Goal: Task Accomplishment & Management: Complete application form

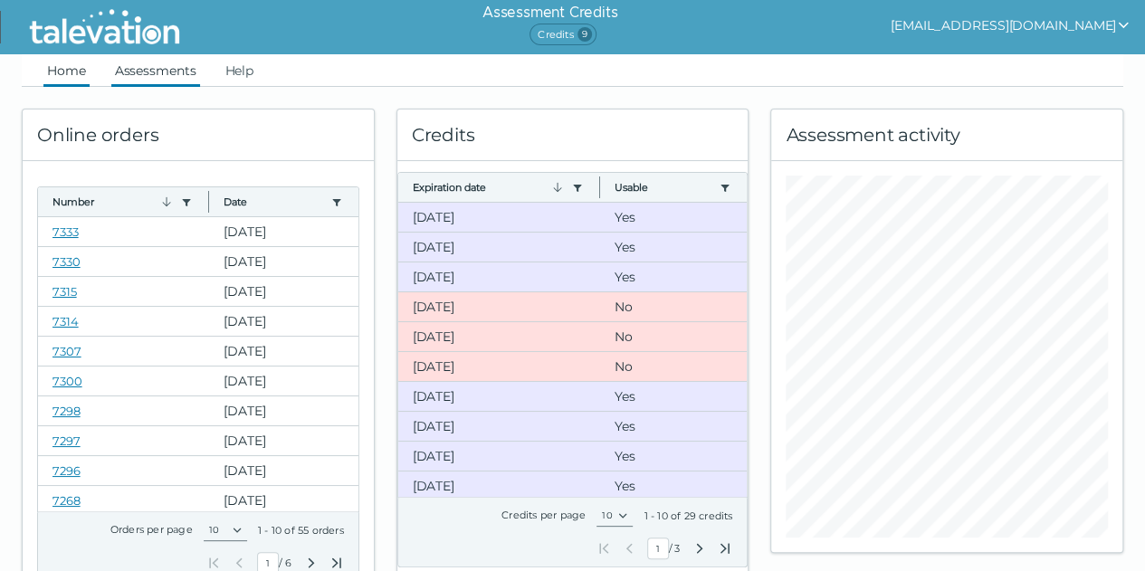
drag, startPoint x: 134, startPoint y: 57, endPoint x: 156, endPoint y: 68, distance: 24.3
click at [134, 57] on link "Assessments" at bounding box center [155, 70] width 89 height 33
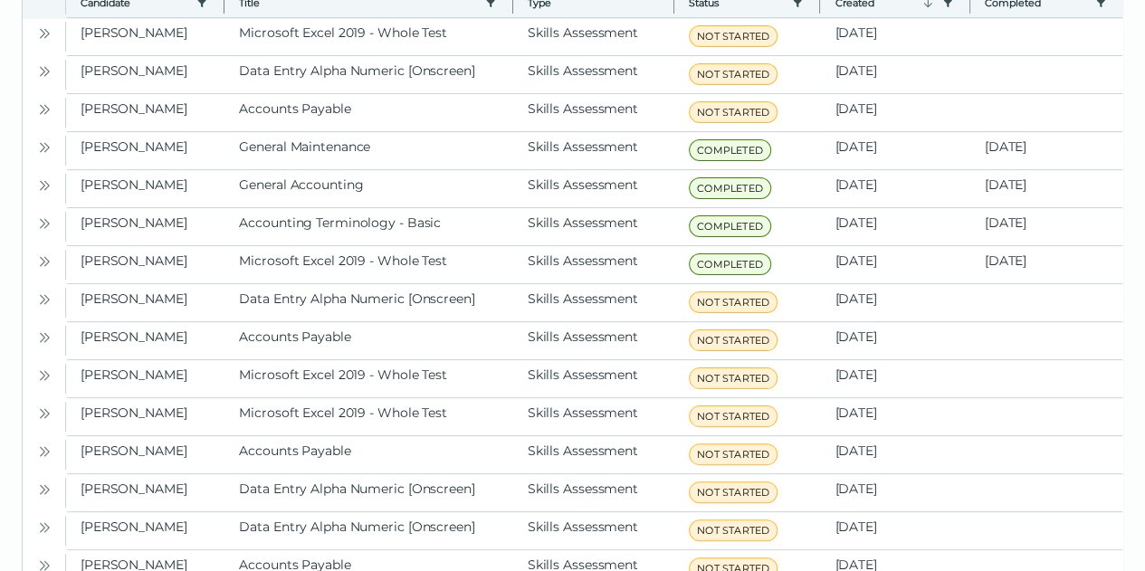
scroll to position [160, 0]
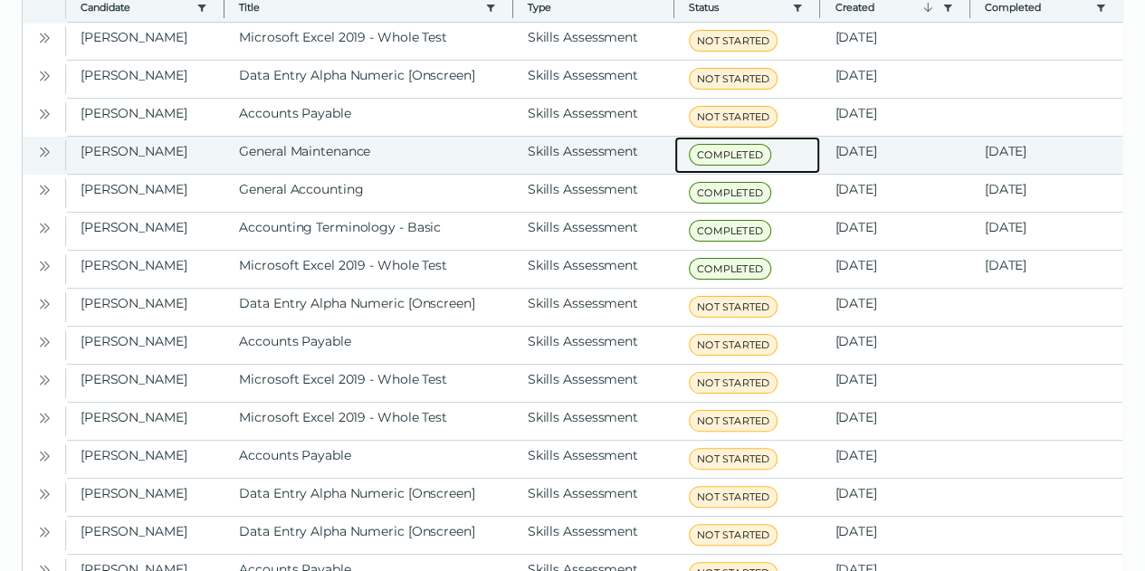
click at [725, 157] on span "COMPLETED" at bounding box center [730, 155] width 82 height 22
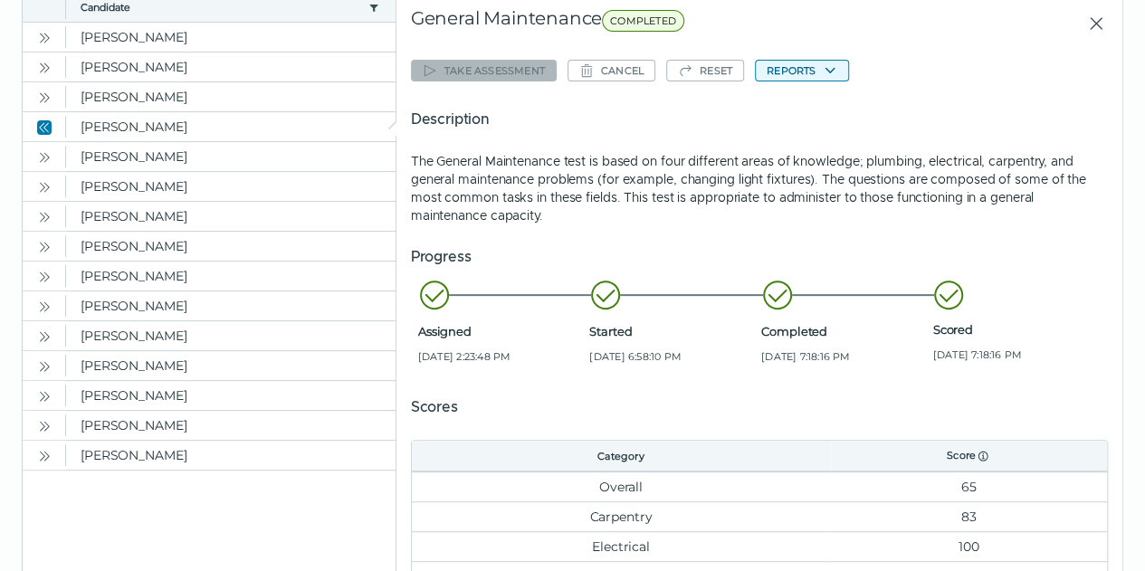
click at [812, 75] on button "Reports" at bounding box center [802, 71] width 94 height 22
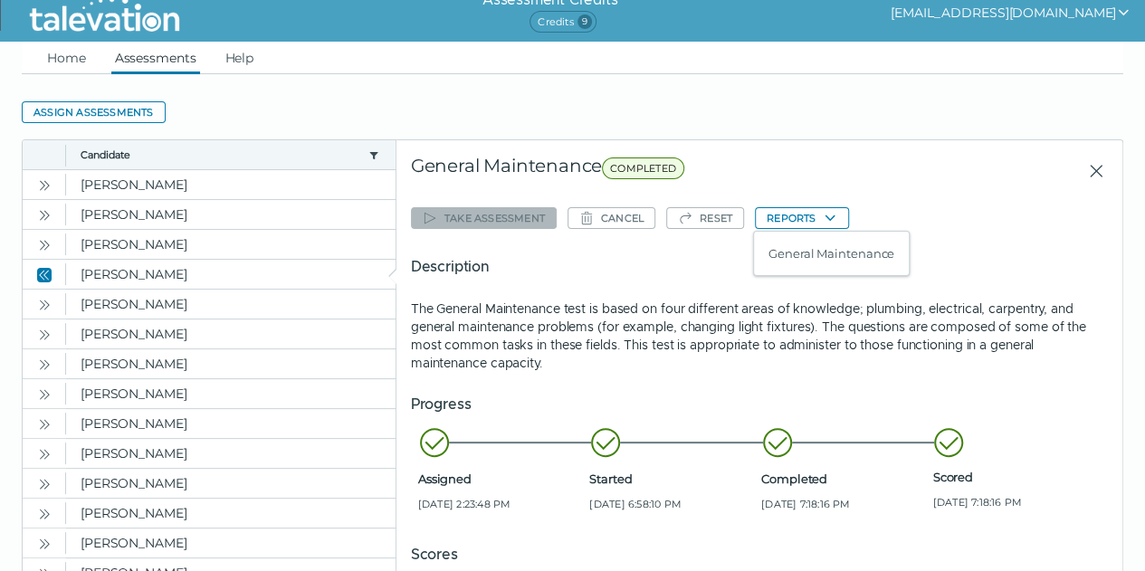
scroll to position [0, 0]
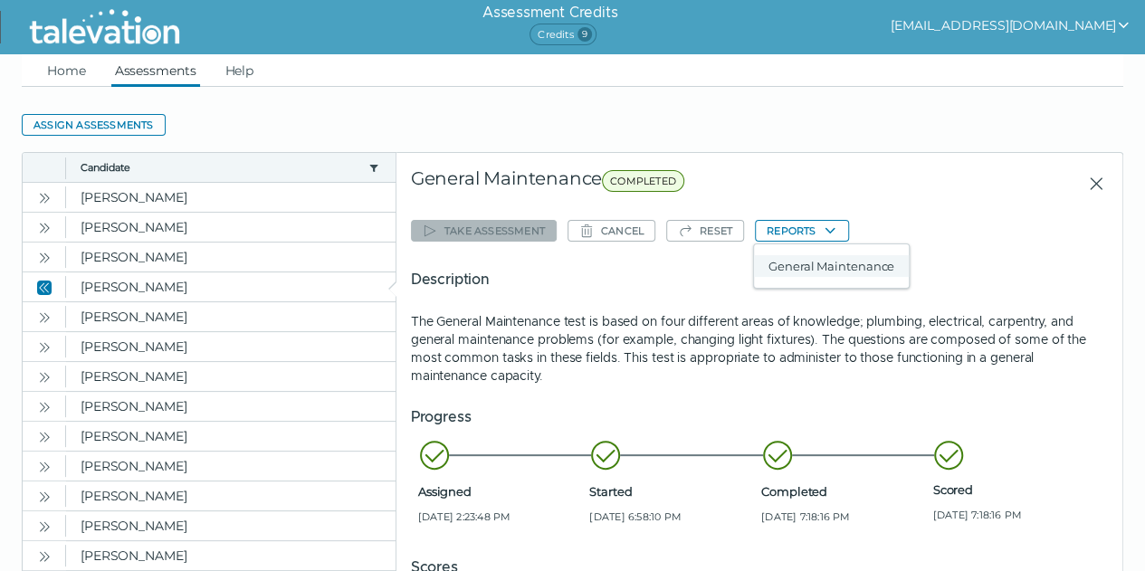
click at [831, 270] on button "General Maintenance" at bounding box center [831, 266] width 155 height 22
click at [157, 62] on link "Assessments" at bounding box center [155, 70] width 89 height 33
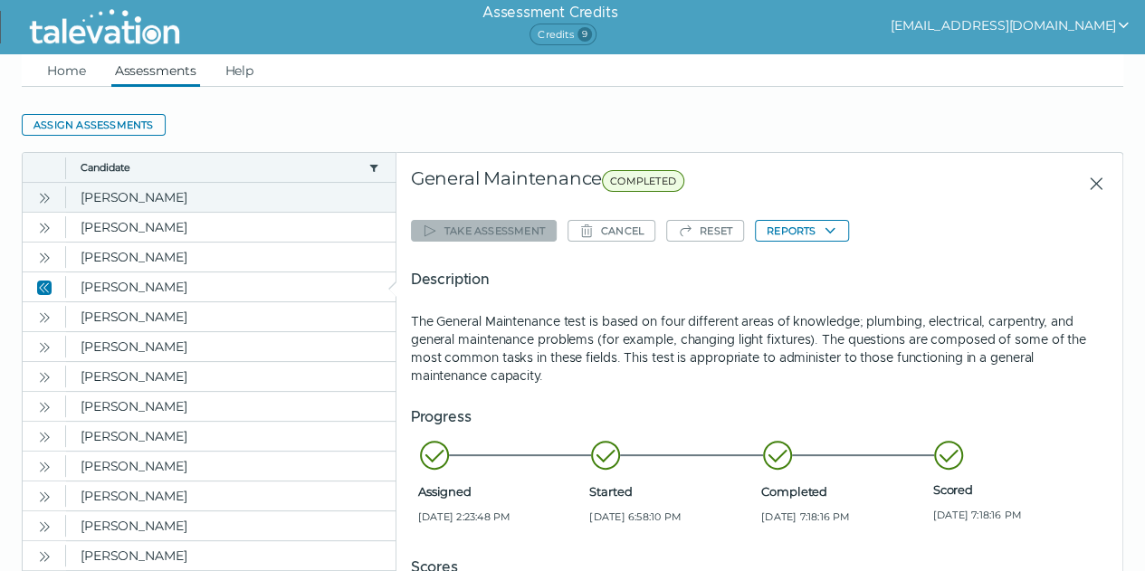
click at [1089, 185] on icon "Close" at bounding box center [1095, 183] width 12 height 12
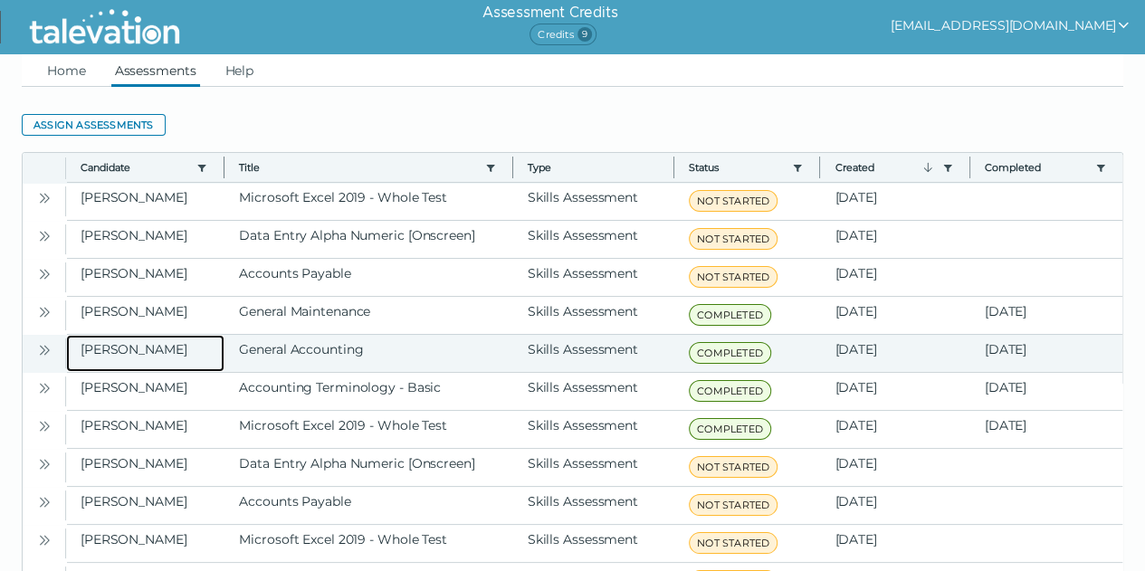
click at [172, 354] on clr-dg-cell "Kim, Amy" at bounding box center [145, 353] width 158 height 37
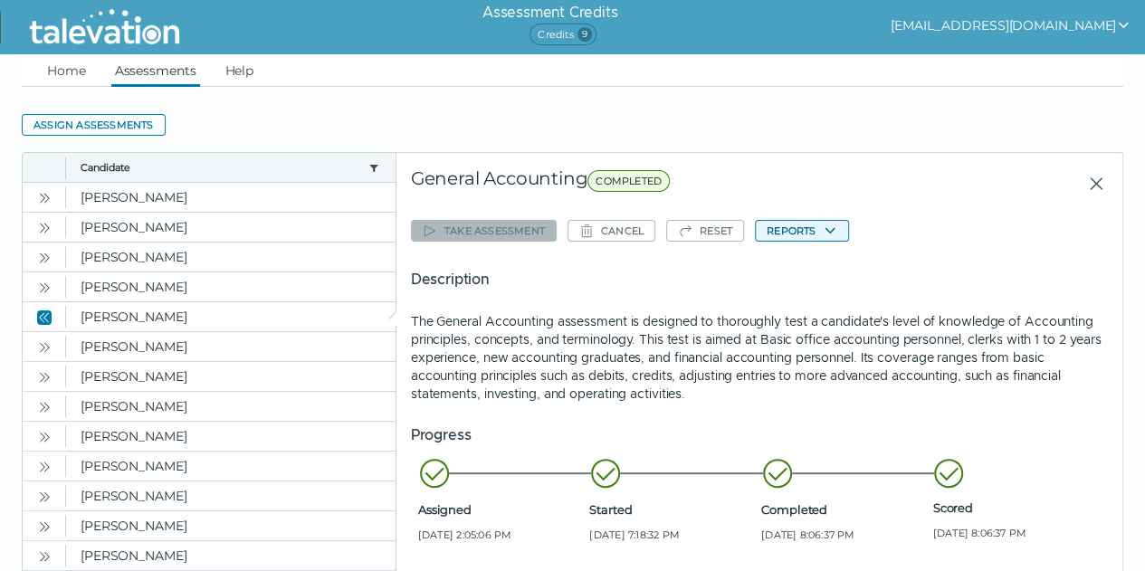
click at [803, 234] on button "Reports" at bounding box center [802, 231] width 94 height 22
click at [806, 261] on button "General Accounting" at bounding box center [826, 266] width 145 height 22
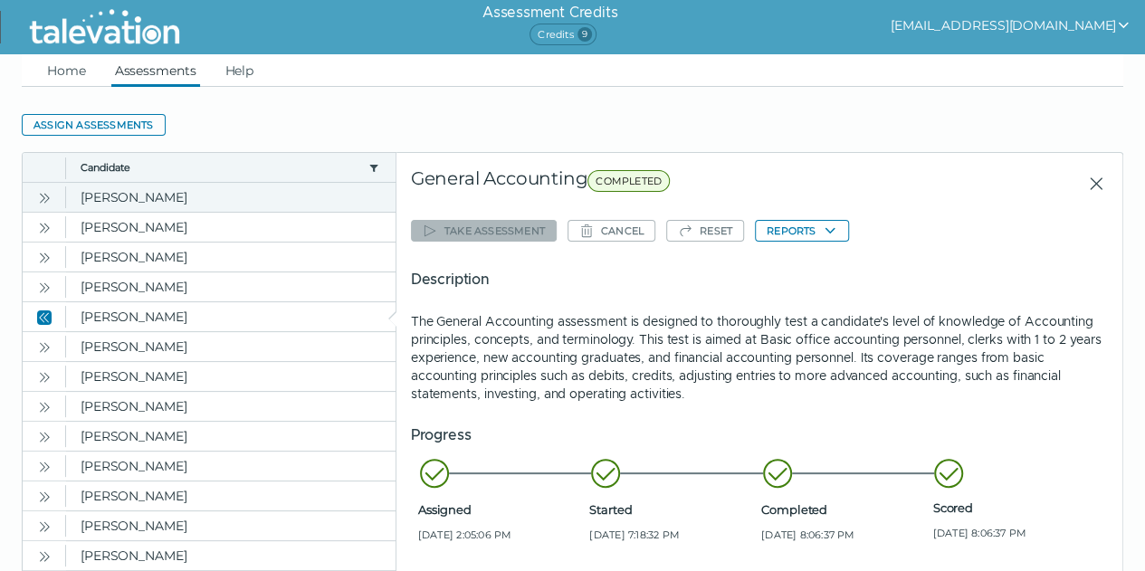
drag, startPoint x: 1086, startPoint y: 185, endPoint x: 1059, endPoint y: 186, distance: 26.3
click at [1086, 185] on icon "Close" at bounding box center [1096, 184] width 22 height 22
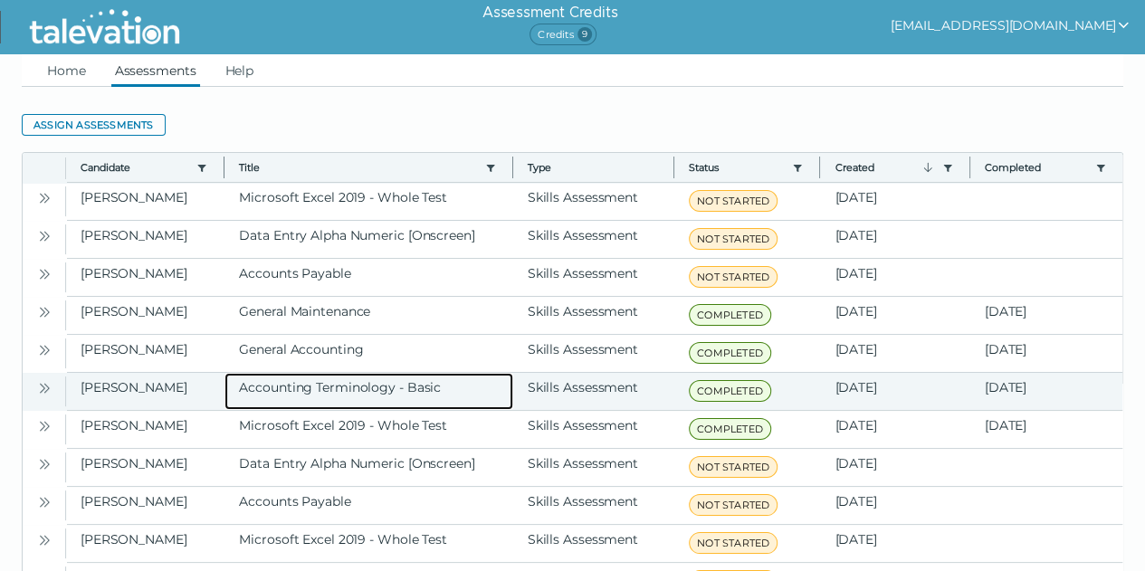
click at [255, 389] on clr-dg-cell "Accounting Terminology - Basic" at bounding box center [368, 391] width 288 height 37
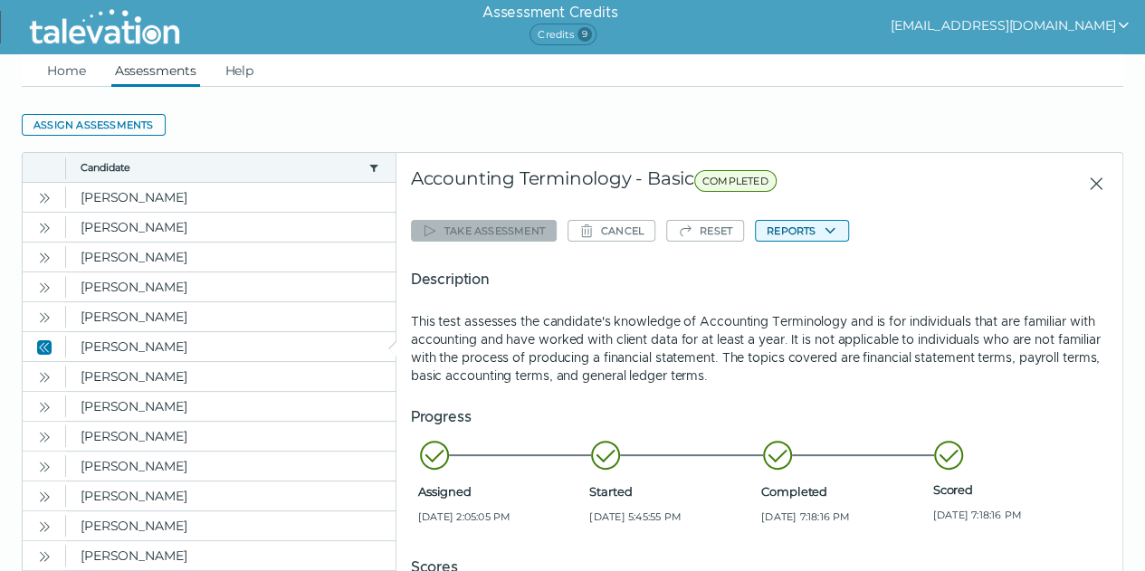
click at [816, 224] on button "Reports" at bounding box center [802, 231] width 94 height 22
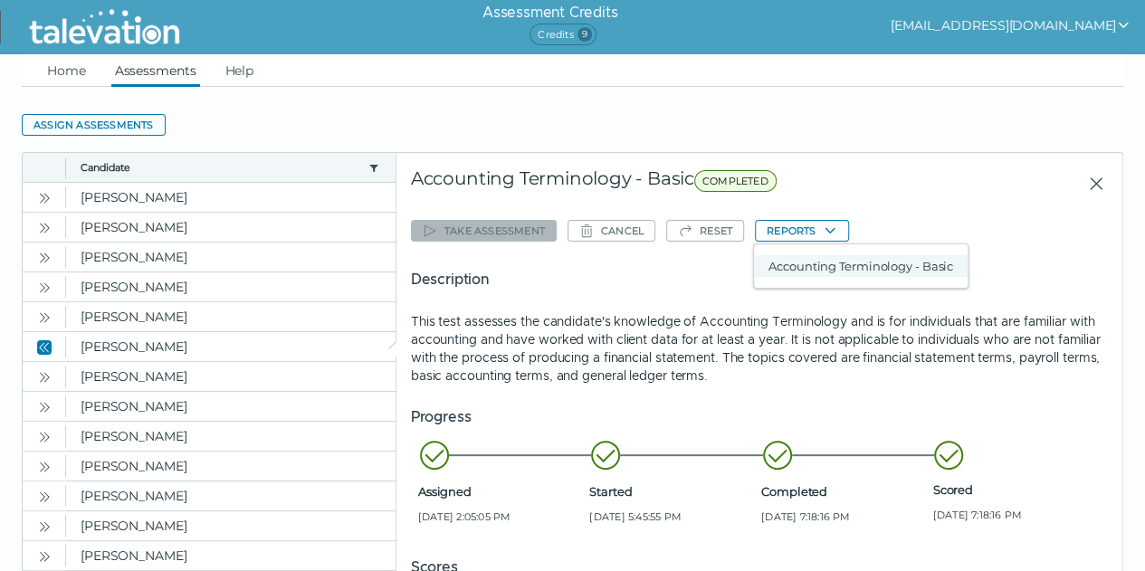
click at [815, 272] on button "Accounting Terminology - Basic" at bounding box center [861, 266] width 214 height 22
click at [1086, 185] on icon "Close" at bounding box center [1096, 184] width 22 height 22
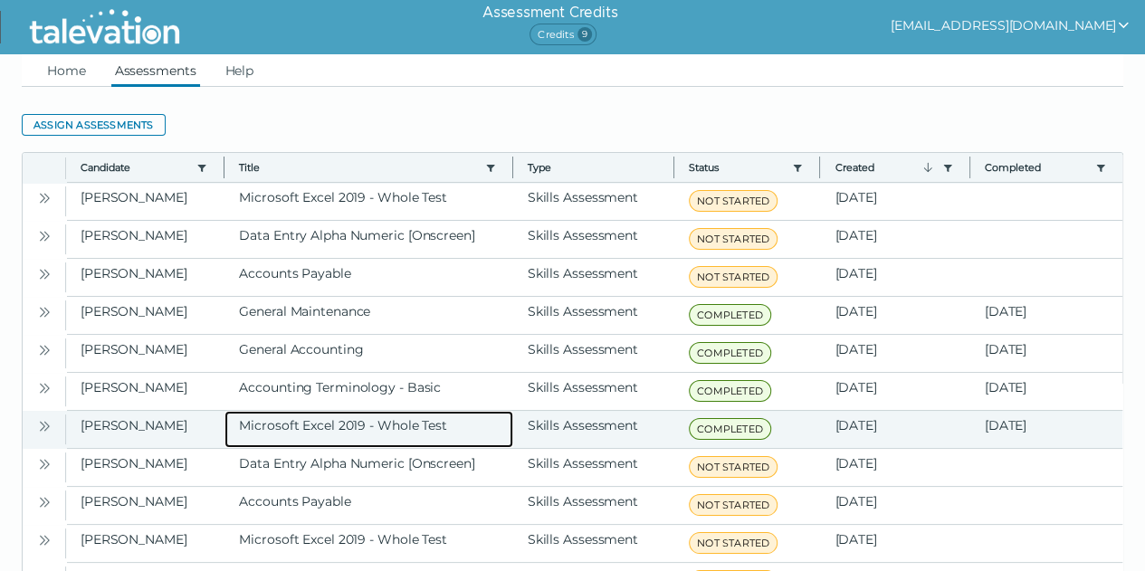
click at [422, 428] on clr-dg-cell "Microsoft Excel 2019 - Whole Test" at bounding box center [368, 429] width 288 height 37
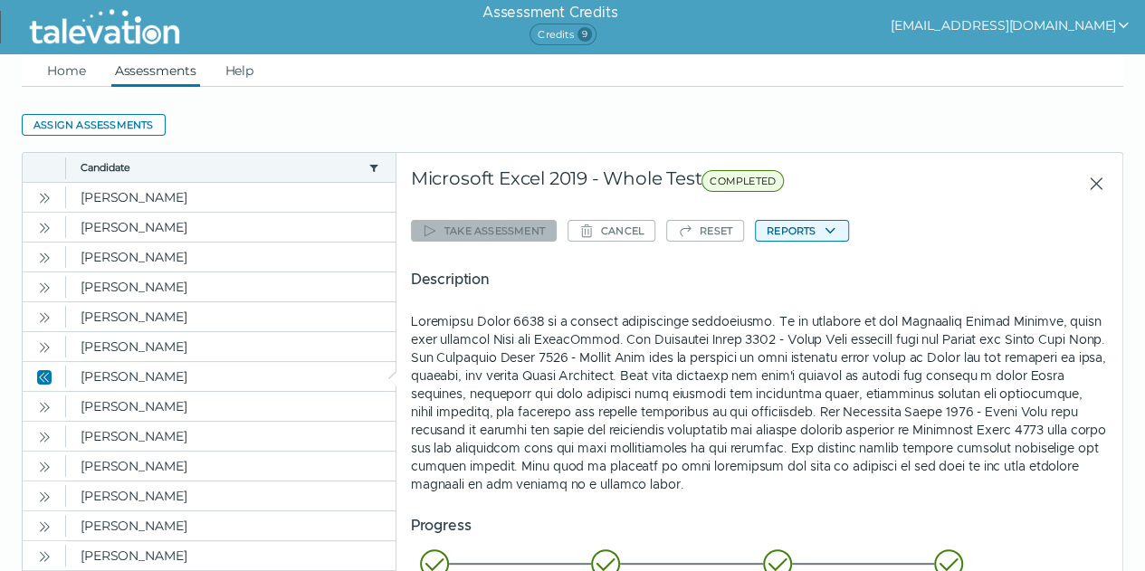
click at [812, 236] on button "Reports" at bounding box center [802, 231] width 94 height 22
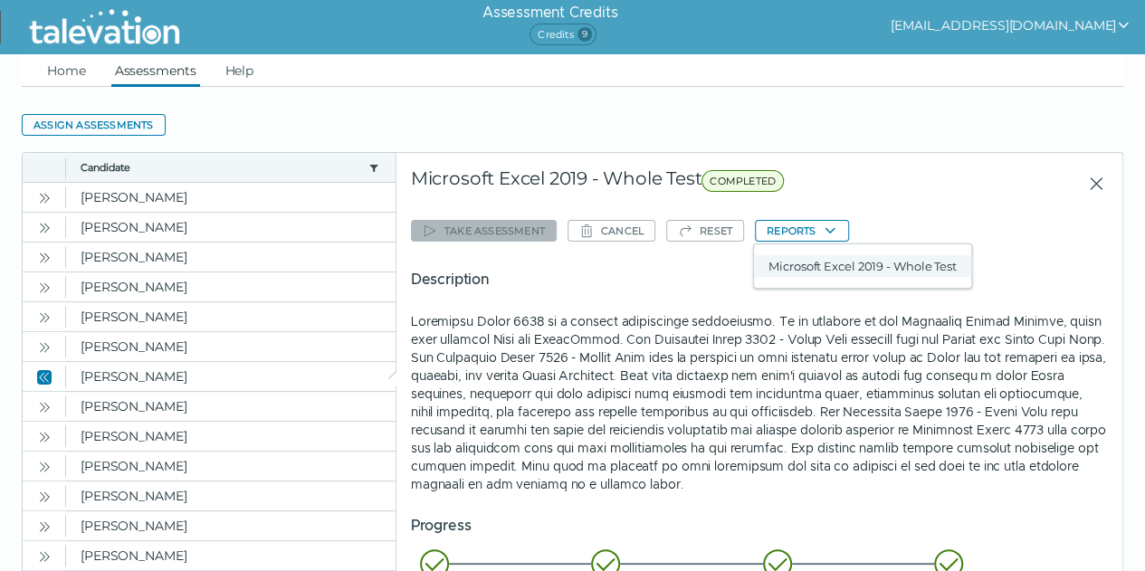
click at [812, 271] on button "Microsoft Excel 2019 - Whole Test" at bounding box center [862, 266] width 217 height 22
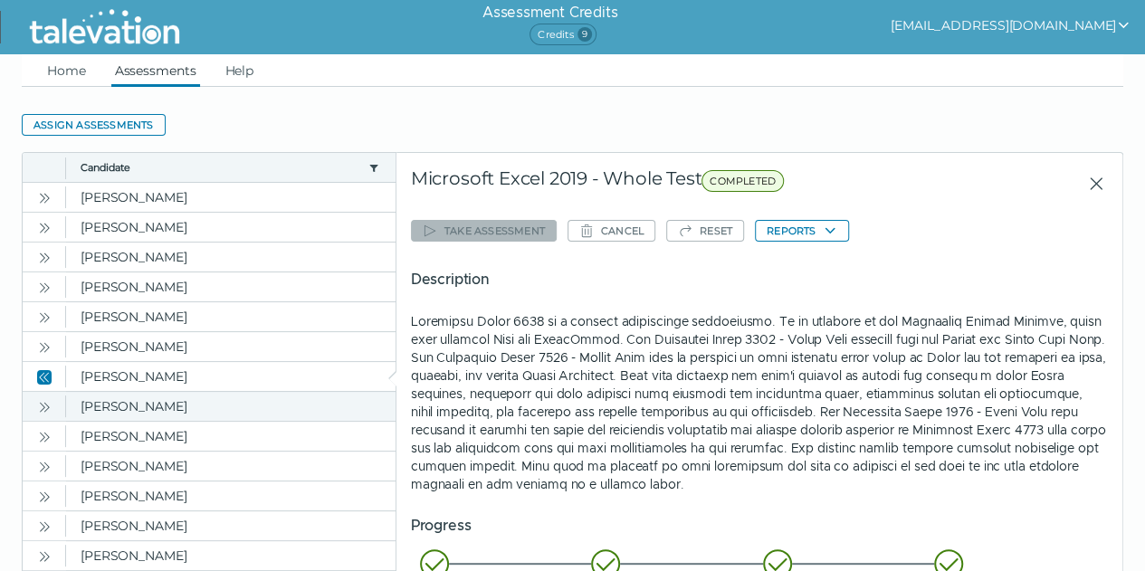
click at [40, 408] on icon "Open" at bounding box center [44, 407] width 14 height 14
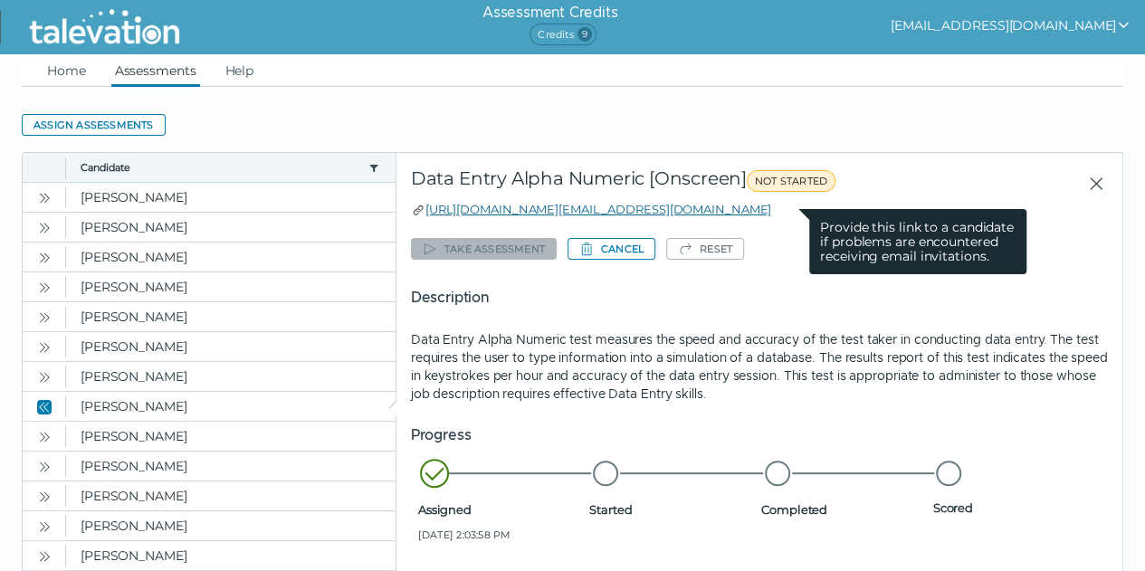
click at [621, 212] on link "https://candidate.talevation.com/?email=jecaudil@hotmail.com" at bounding box center [598, 209] width 346 height 14
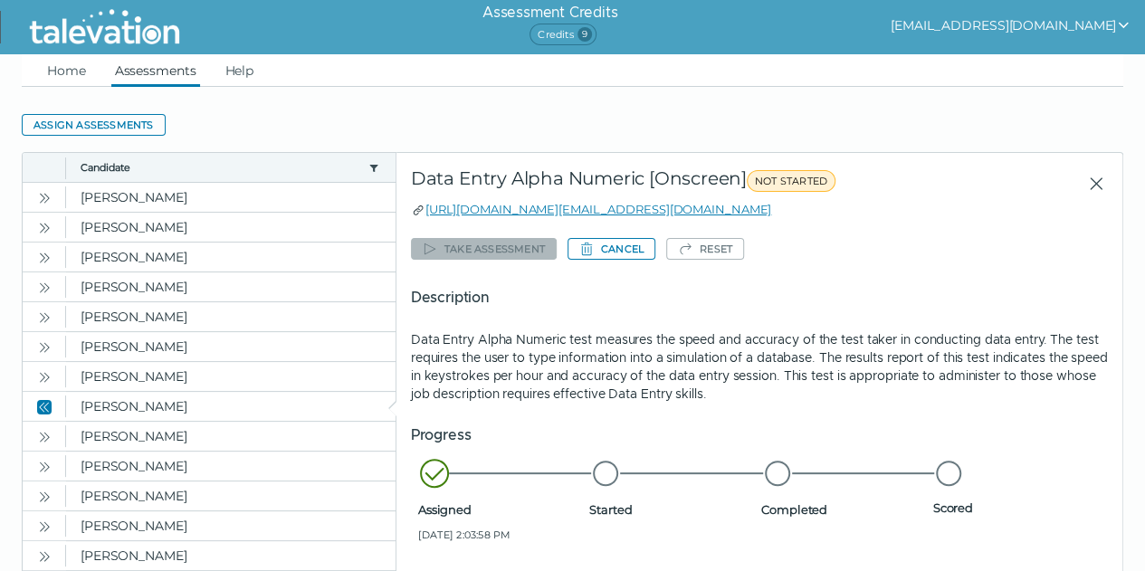
click at [1096, 180] on icon "Close" at bounding box center [1096, 184] width 22 height 22
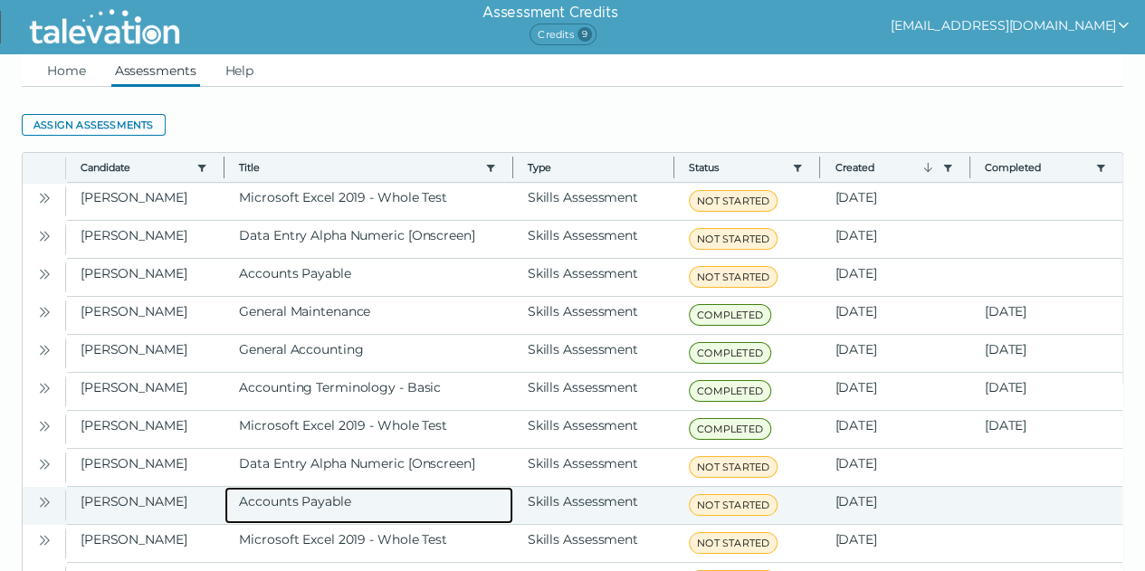
click at [287, 500] on clr-dg-cell "Accounts Payable" at bounding box center [368, 505] width 288 height 37
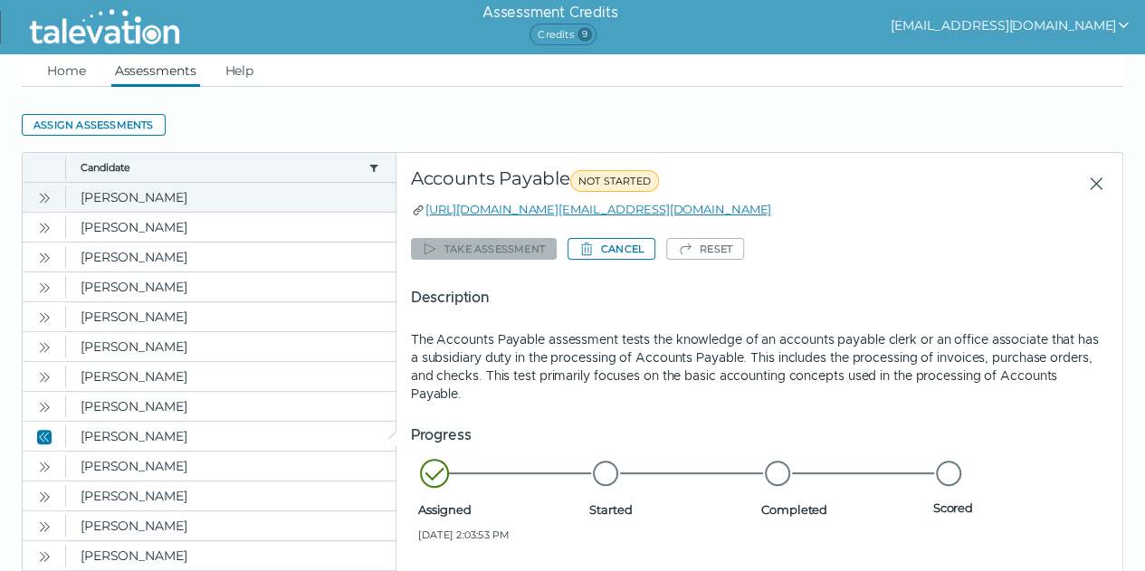
drag, startPoint x: 1102, startPoint y: 180, endPoint x: 1090, endPoint y: 182, distance: 11.9
click at [1102, 180] on icon "Close" at bounding box center [1096, 184] width 22 height 22
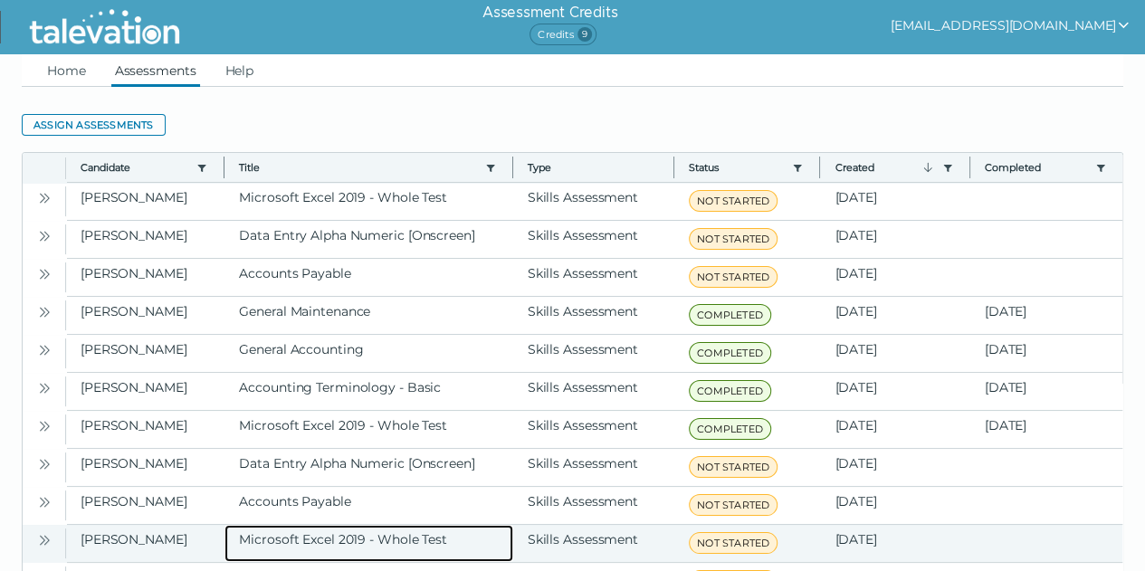
click at [364, 534] on clr-dg-cell "Microsoft Excel 2019 - Whole Test" at bounding box center [368, 543] width 288 height 37
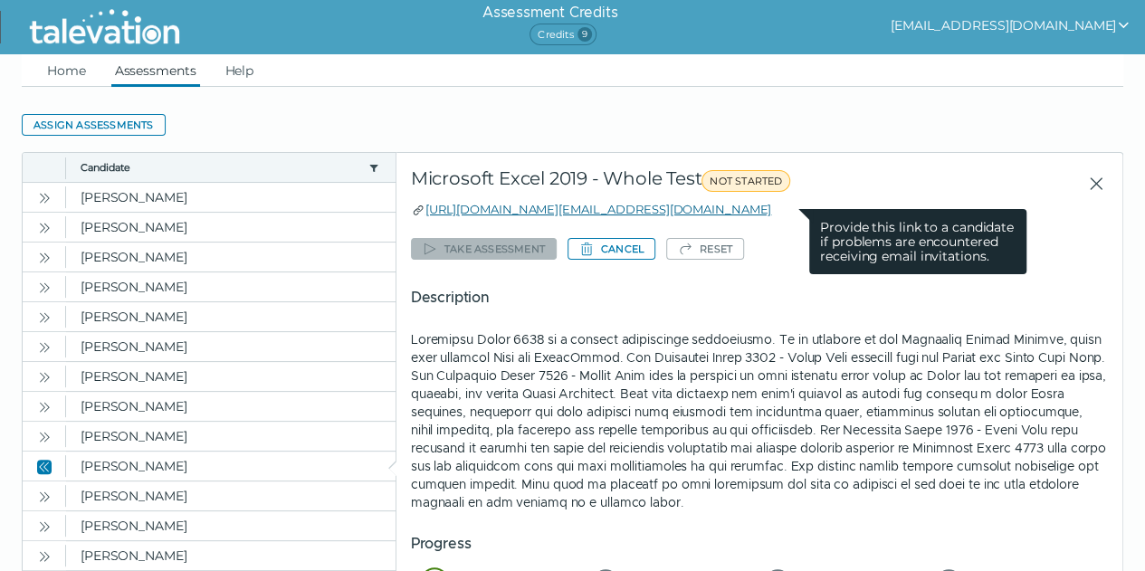
drag, startPoint x: 655, startPoint y: 210, endPoint x: 579, endPoint y: 206, distance: 76.1
click at [579, 206] on link "https://candidate.talevation.com/?email=jecaudil@hotmail.com" at bounding box center [598, 209] width 346 height 14
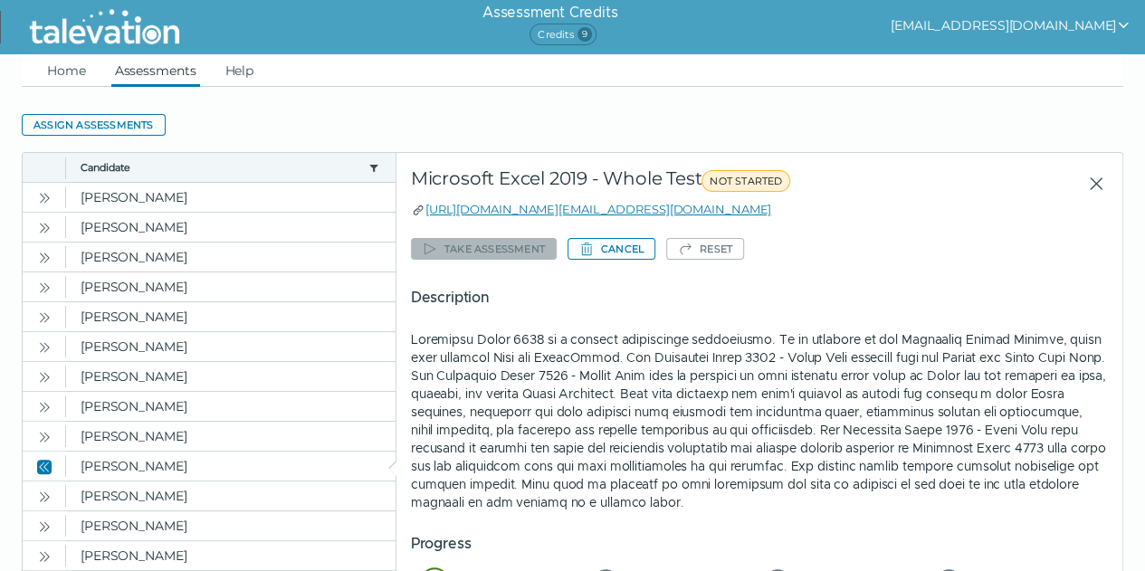
click at [550, 112] on clr-dg-action-bar "Assign assessments" at bounding box center [572, 125] width 1101 height 33
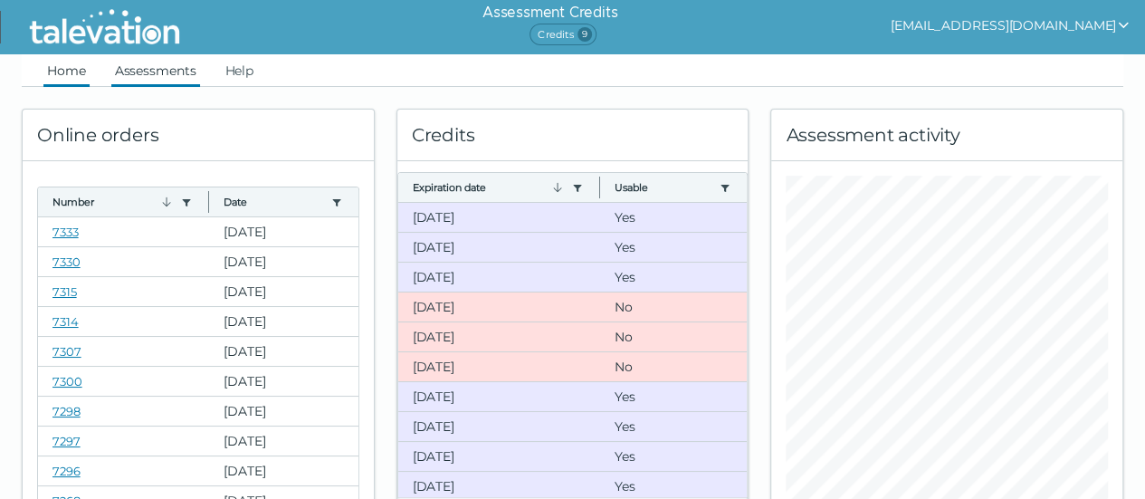
click at [155, 67] on link "Assessments" at bounding box center [155, 70] width 89 height 33
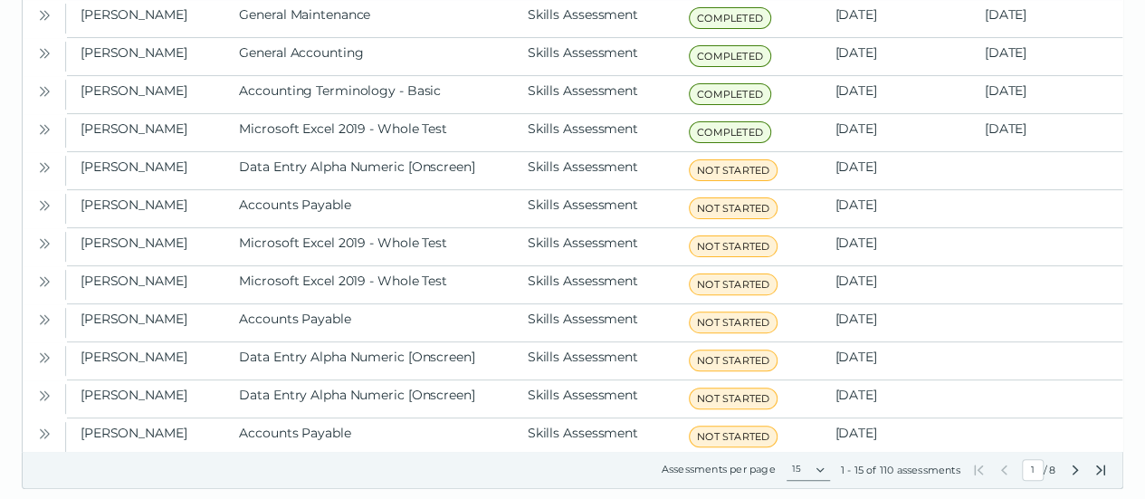
scroll to position [301, 0]
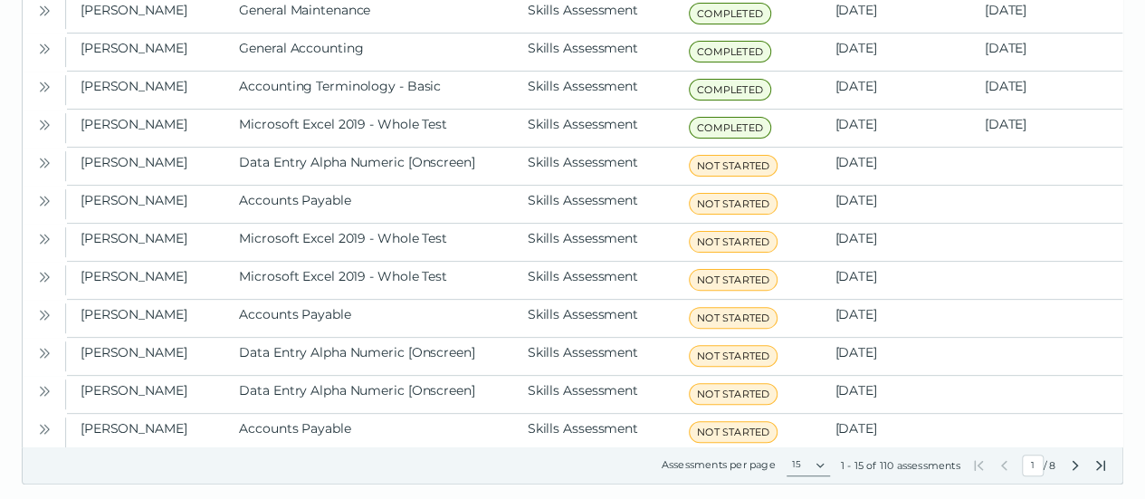
click at [1069, 467] on icon "Next Page" at bounding box center [1075, 465] width 14 height 14
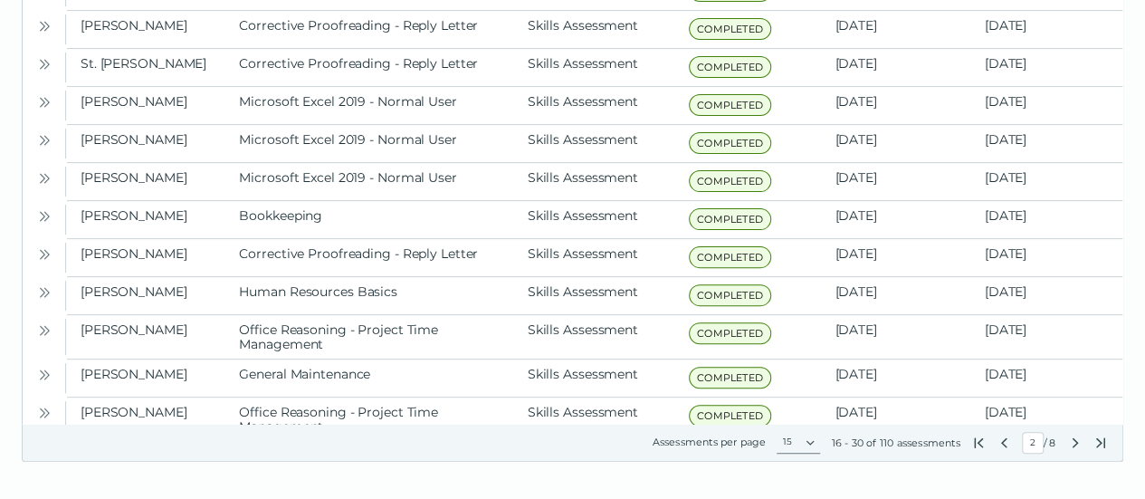
scroll to position [329, 0]
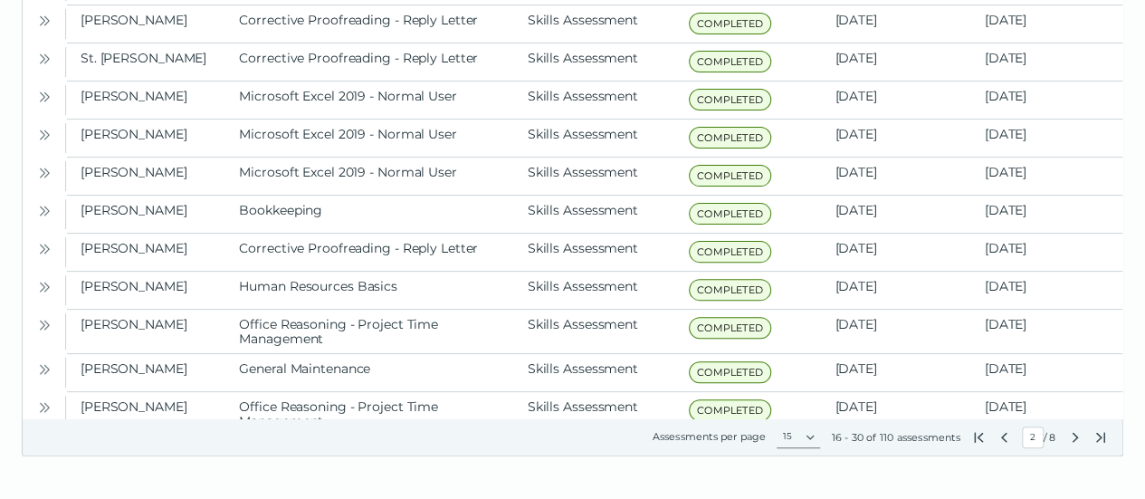
click at [1000, 433] on icon "Previous Page" at bounding box center [1003, 437] width 6 height 10
type input "1"
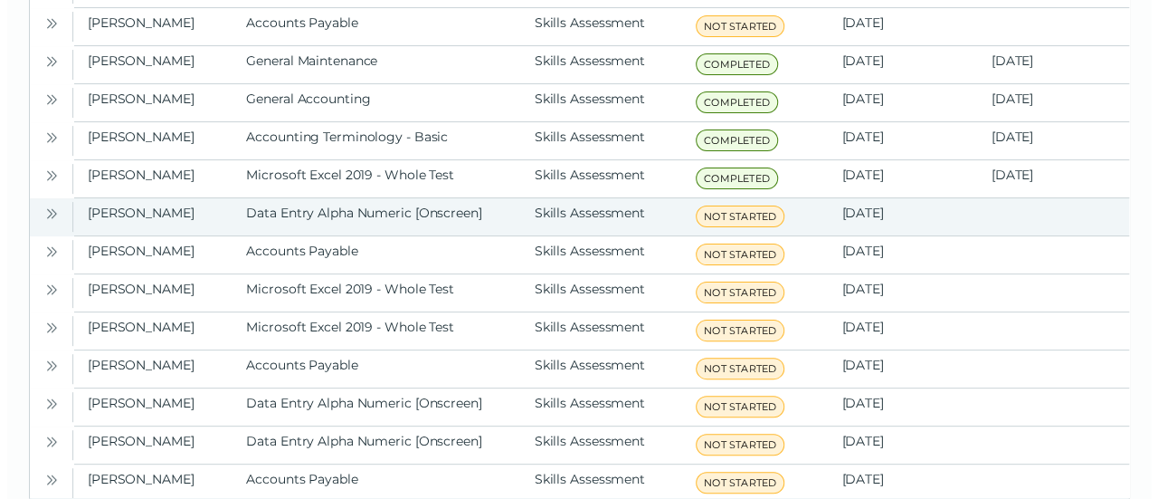
scroll to position [0, 0]
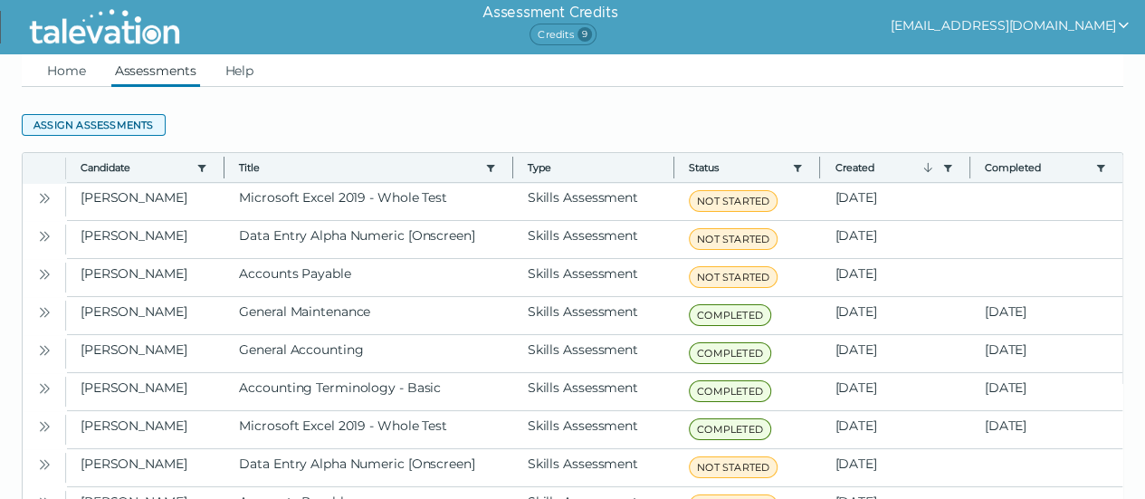
click at [99, 122] on button "Assign assessments" at bounding box center [94, 125] width 144 height 22
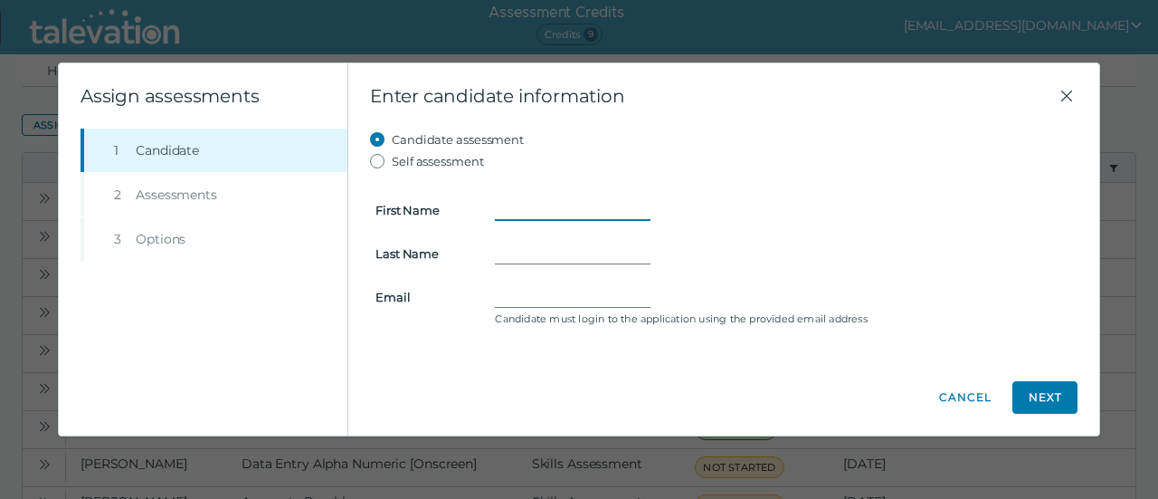
click at [518, 210] on input "First Name" at bounding box center [573, 210] width 156 height 22
type input "Robert"
type input "Korfhage"
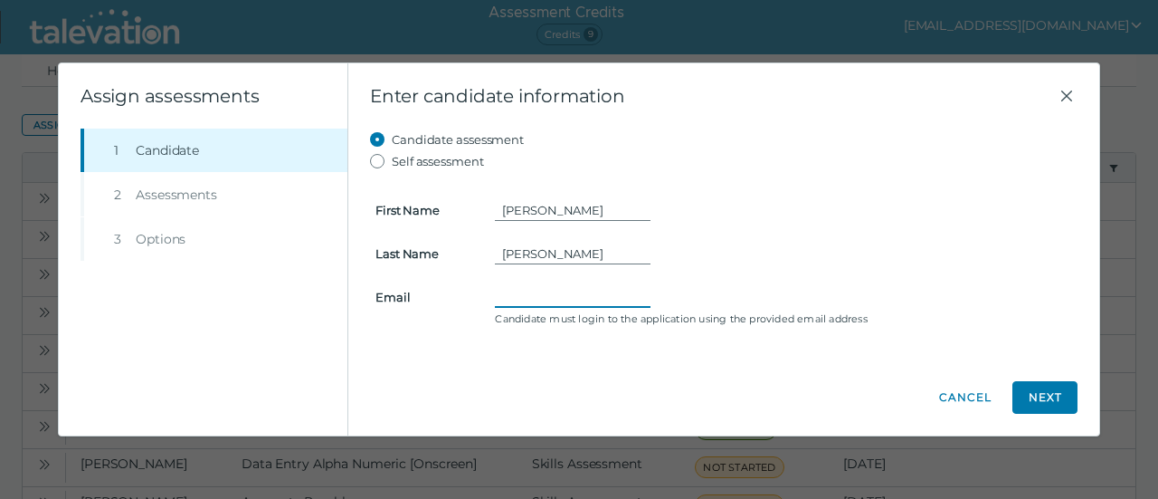
paste input "RKorfhage@dismas.com"
type input "RKorfhage@dismas.com"
click at [1063, 404] on button "Next" at bounding box center [1044, 397] width 65 height 33
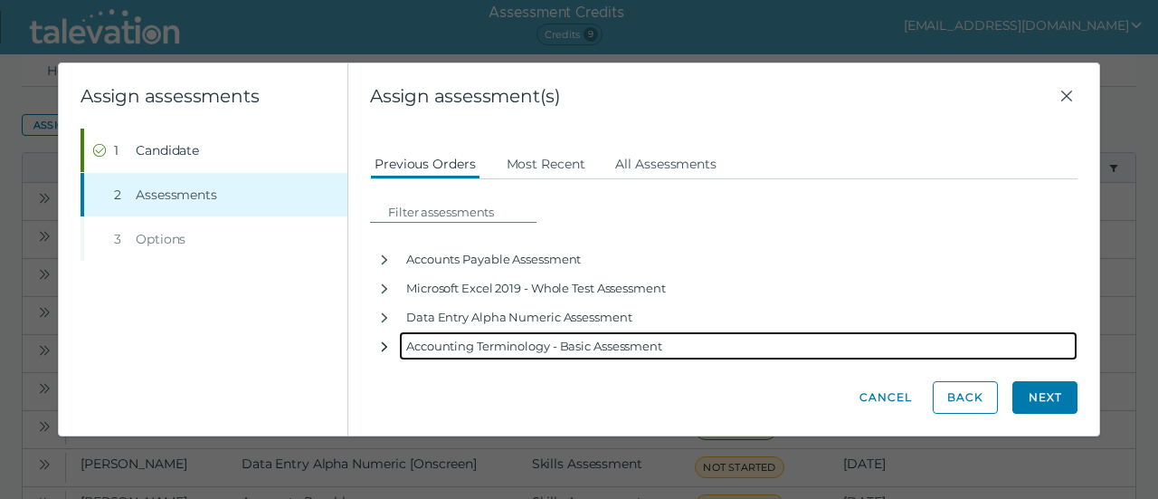
click at [388, 345] on icon "button" at bounding box center [384, 346] width 14 height 14
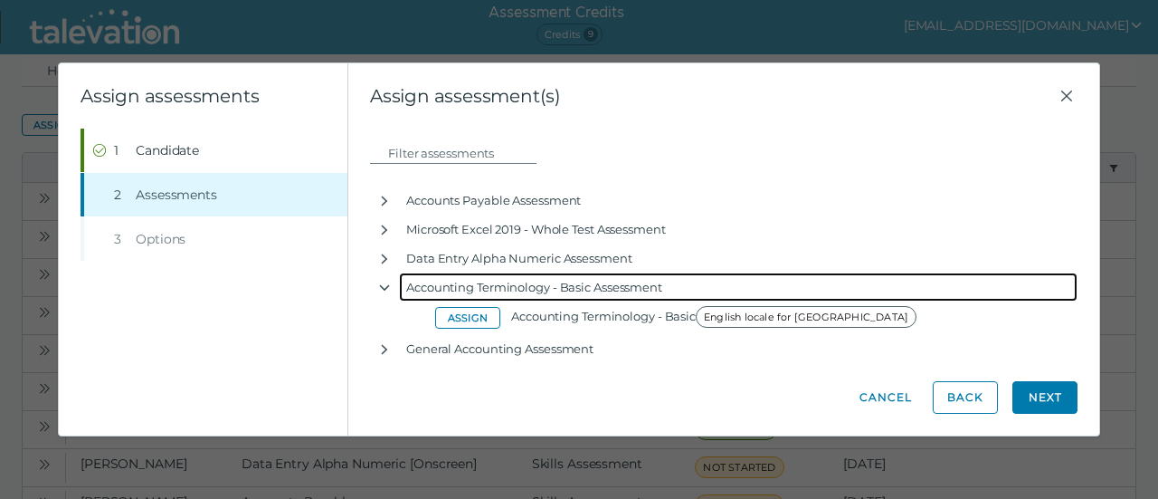
scroll to position [109, 0]
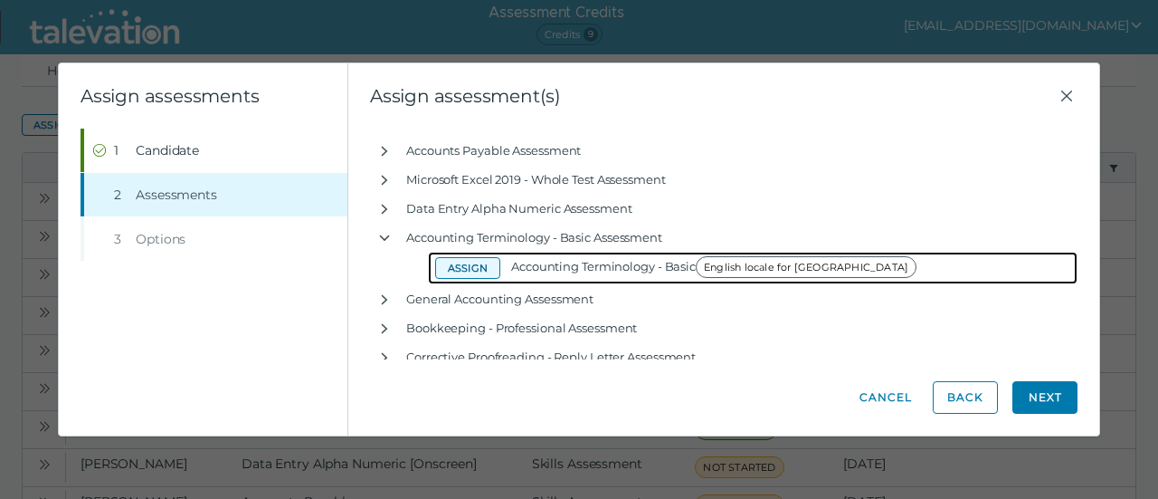
click at [481, 267] on button "Assign" at bounding box center [467, 268] width 65 height 22
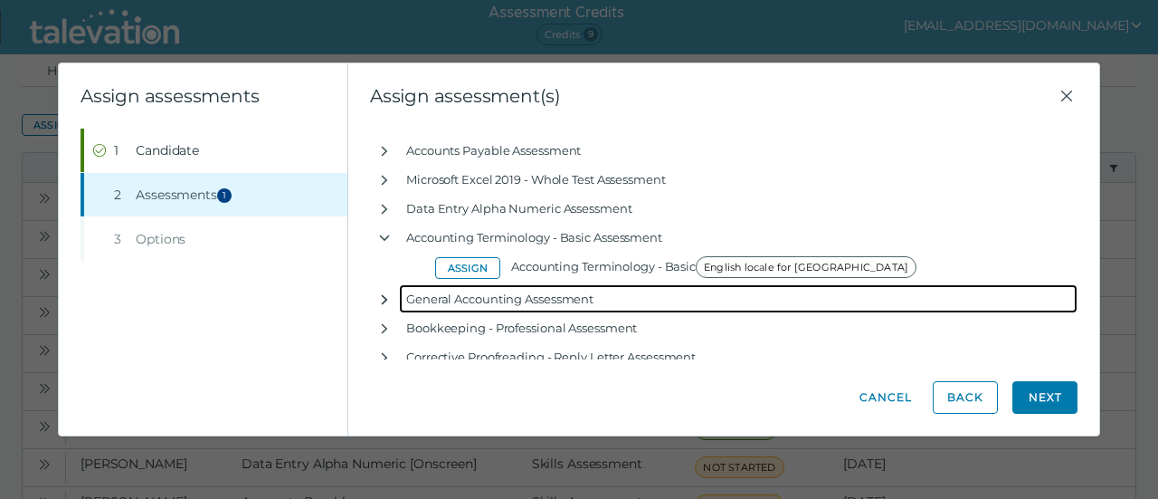
click at [385, 298] on icon "button" at bounding box center [384, 299] width 14 height 14
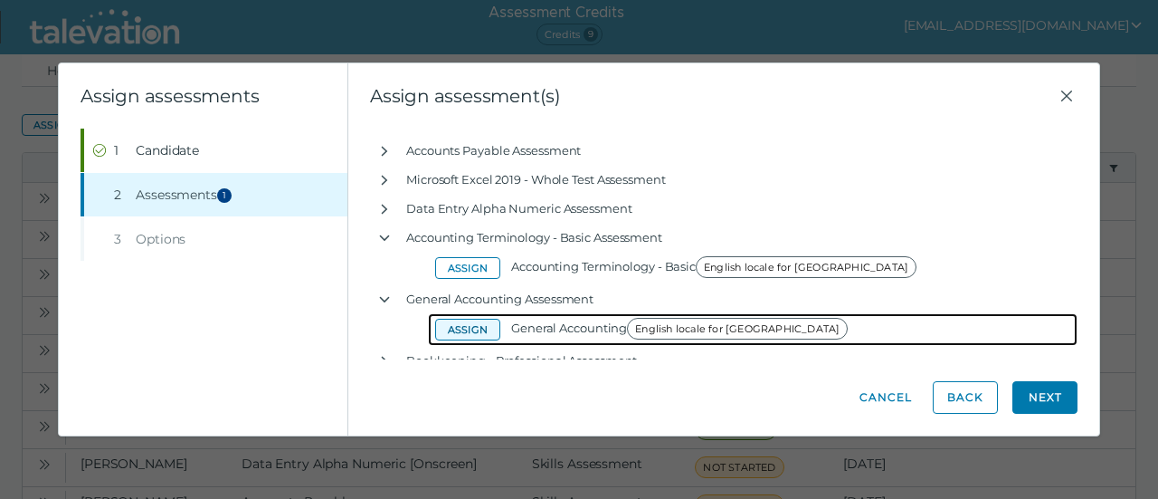
click at [451, 331] on button "Assign" at bounding box center [467, 329] width 65 height 22
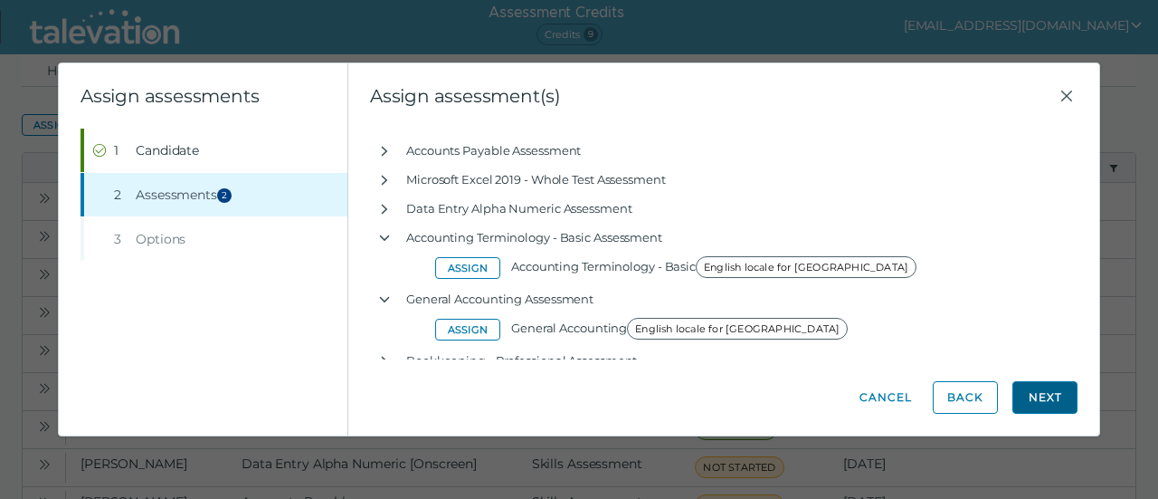
click at [1031, 398] on button "Next" at bounding box center [1044, 397] width 65 height 33
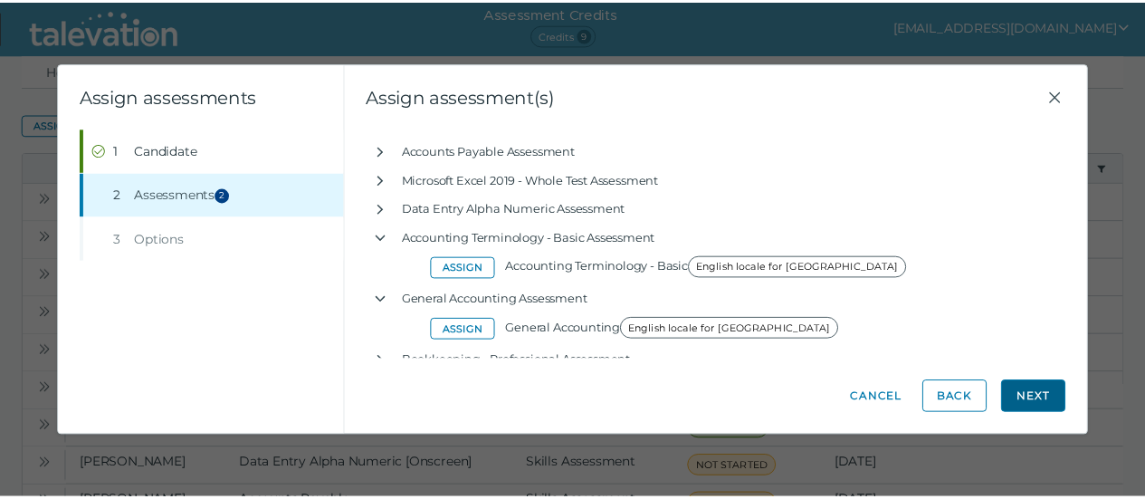
scroll to position [0, 0]
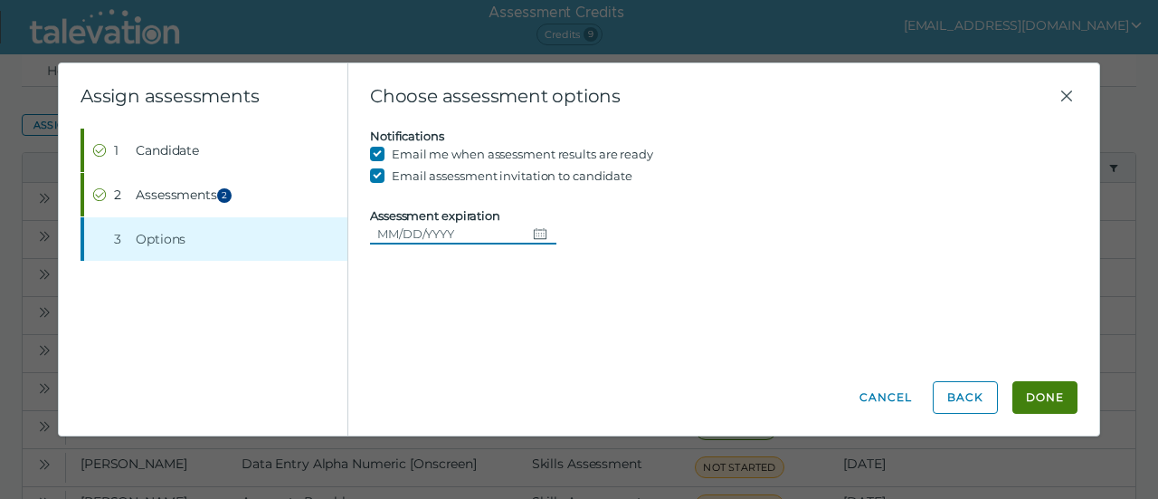
click at [533, 233] on icon "Choose date" at bounding box center [540, 233] width 14 height 14
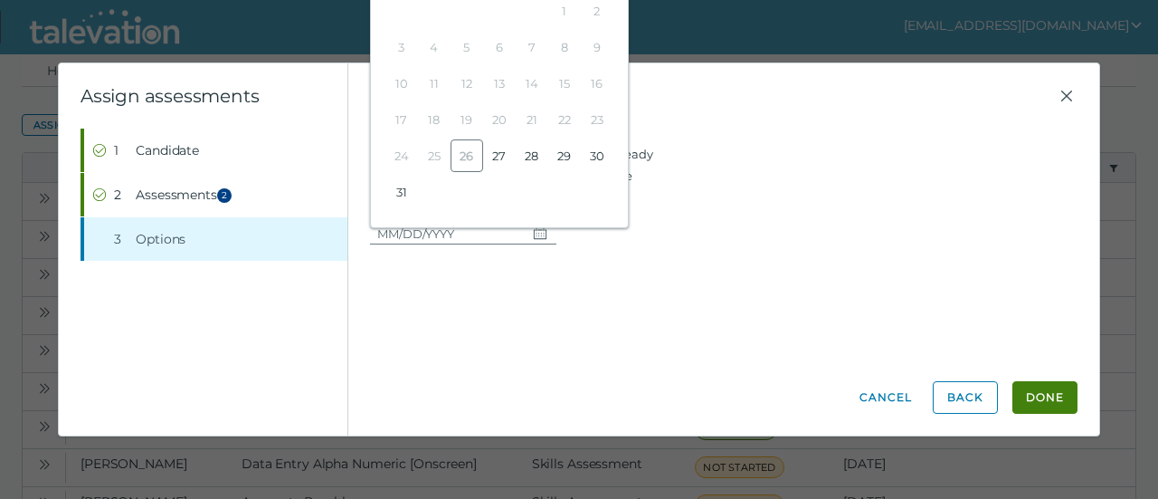
click at [1144, 197] on div "Beginning of Modal Content Assign assessments Step 1 Candidate Step 2 Assessmen…" at bounding box center [579, 249] width 1158 height 499
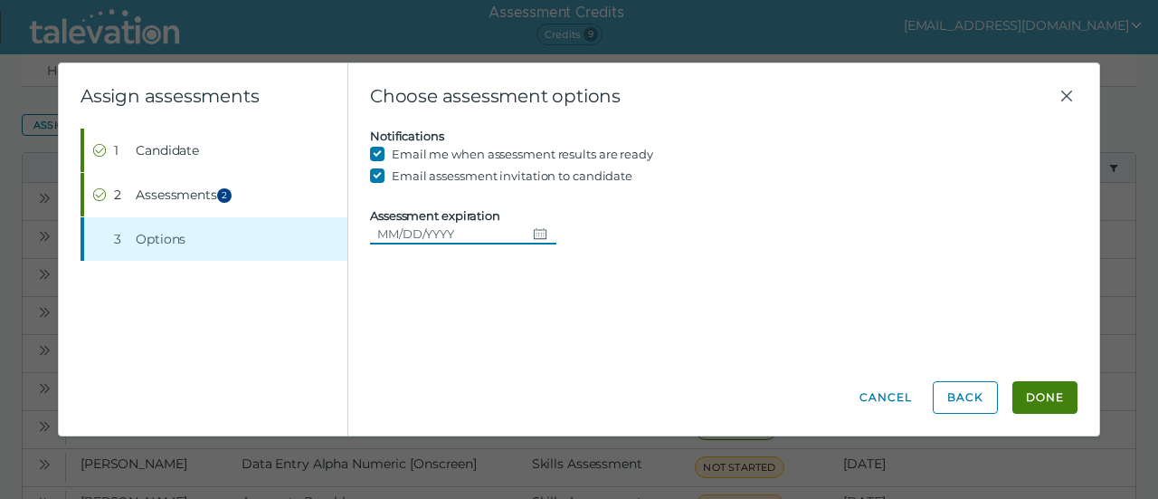
click at [444, 230] on input "Assessment expiration" at bounding box center [448, 234] width 156 height 22
click at [537, 235] on icon "Choose date" at bounding box center [540, 233] width 13 height 11
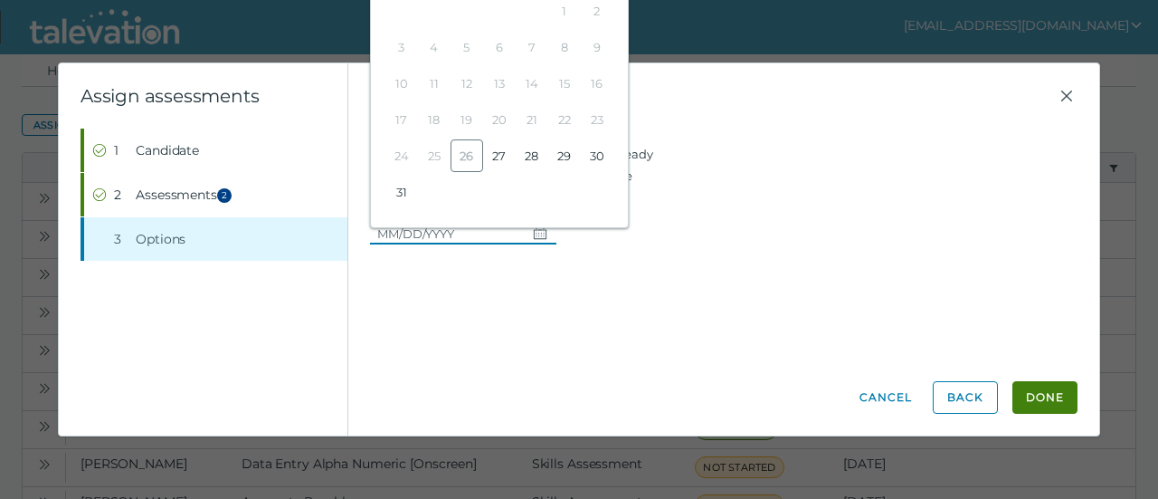
click at [537, 235] on icon "Choose date" at bounding box center [540, 233] width 13 height 11
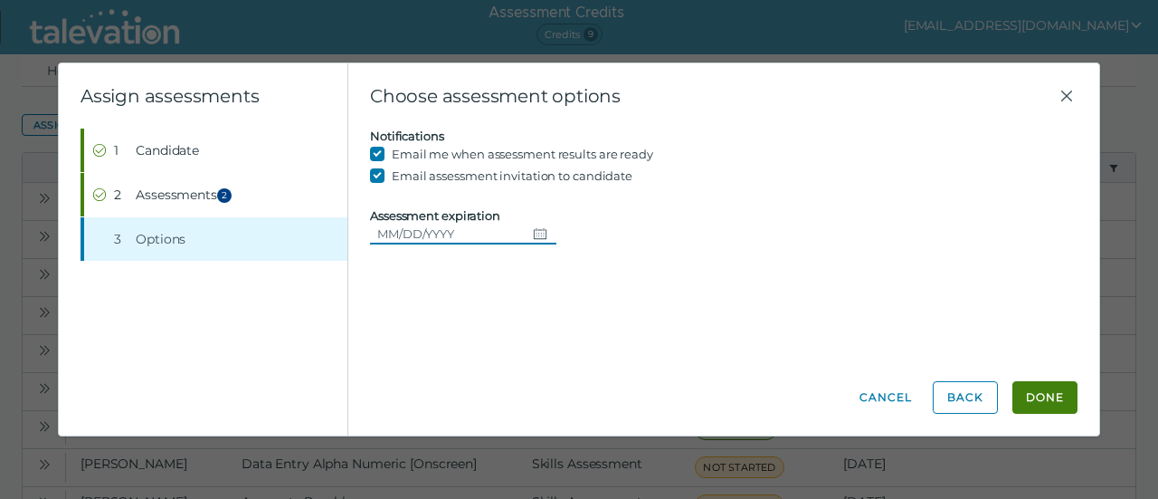
click at [451, 232] on input "Assessment expiration" at bounding box center [448, 234] width 156 height 22
type input "09/15/2025"
click at [1031, 408] on button "Done" at bounding box center [1044, 397] width 65 height 33
